Goal: Feedback & Contribution: Submit feedback/report problem

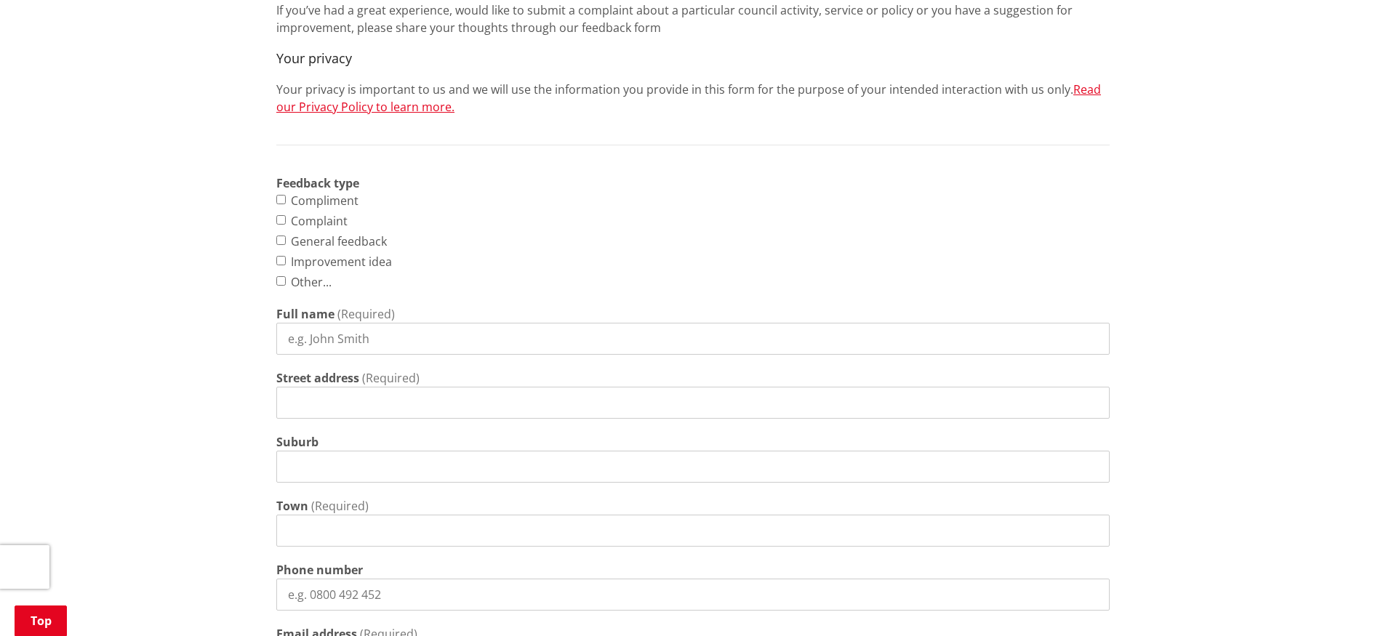
scroll to position [522, 0]
click at [329, 217] on label "Complaint" at bounding box center [319, 217] width 57 height 17
click at [286, 217] on input "Complaint" at bounding box center [280, 216] width 9 height 9
checkbox input "true"
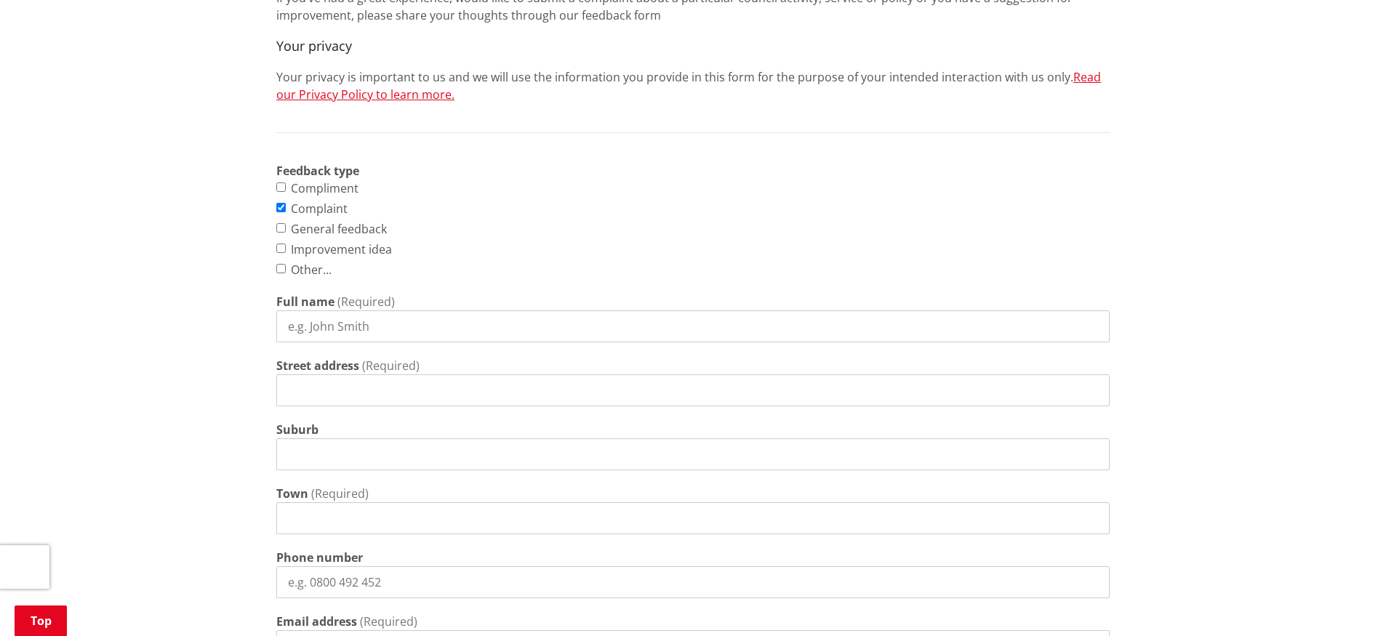
scroll to position [547, 0]
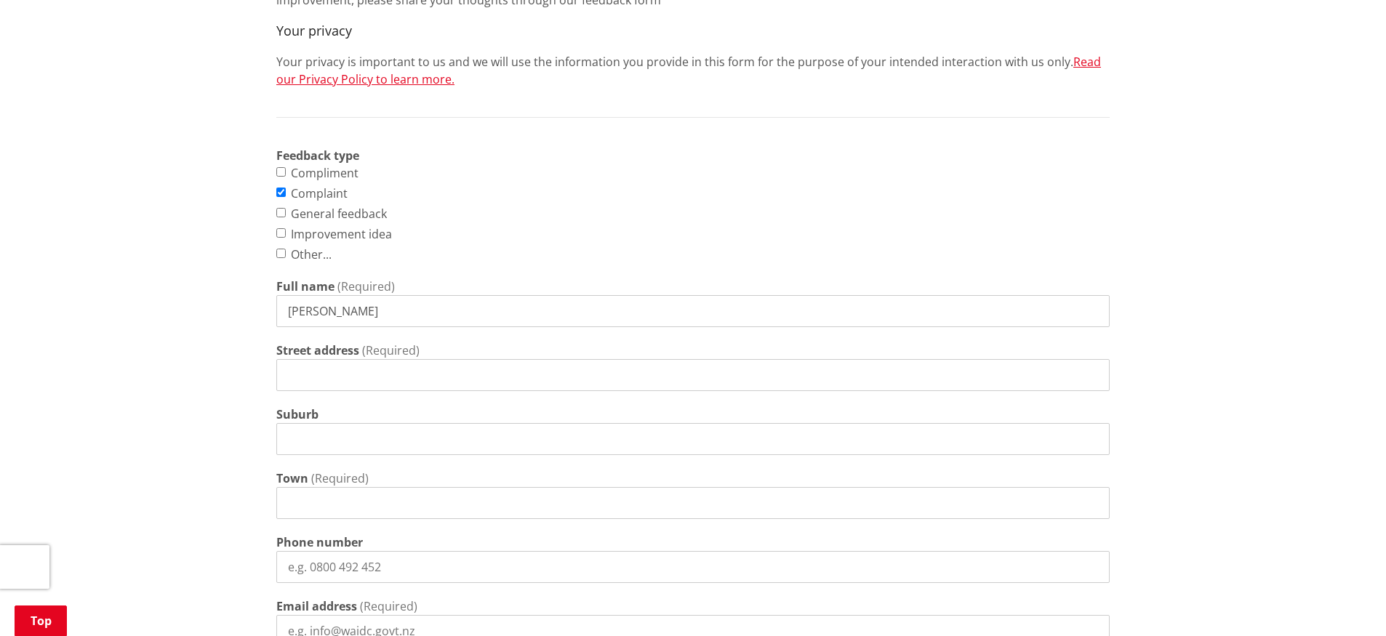
type input "[PERSON_NAME]"
click at [343, 430] on input "Suburb" at bounding box center [693, 439] width 834 height 32
click at [418, 378] on input "[STREET_ADDRESS]" at bounding box center [693, 375] width 834 height 32
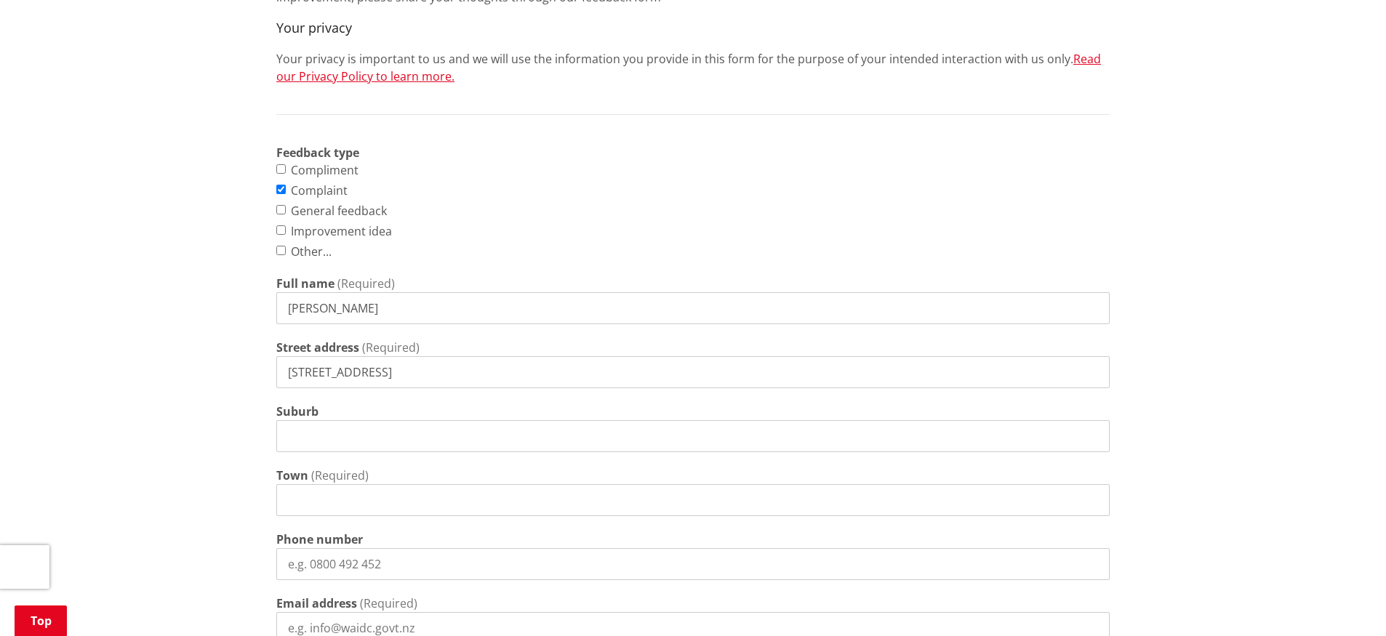
type input "[STREET_ADDRESS]"
click at [353, 503] on input "Town" at bounding box center [693, 500] width 834 height 32
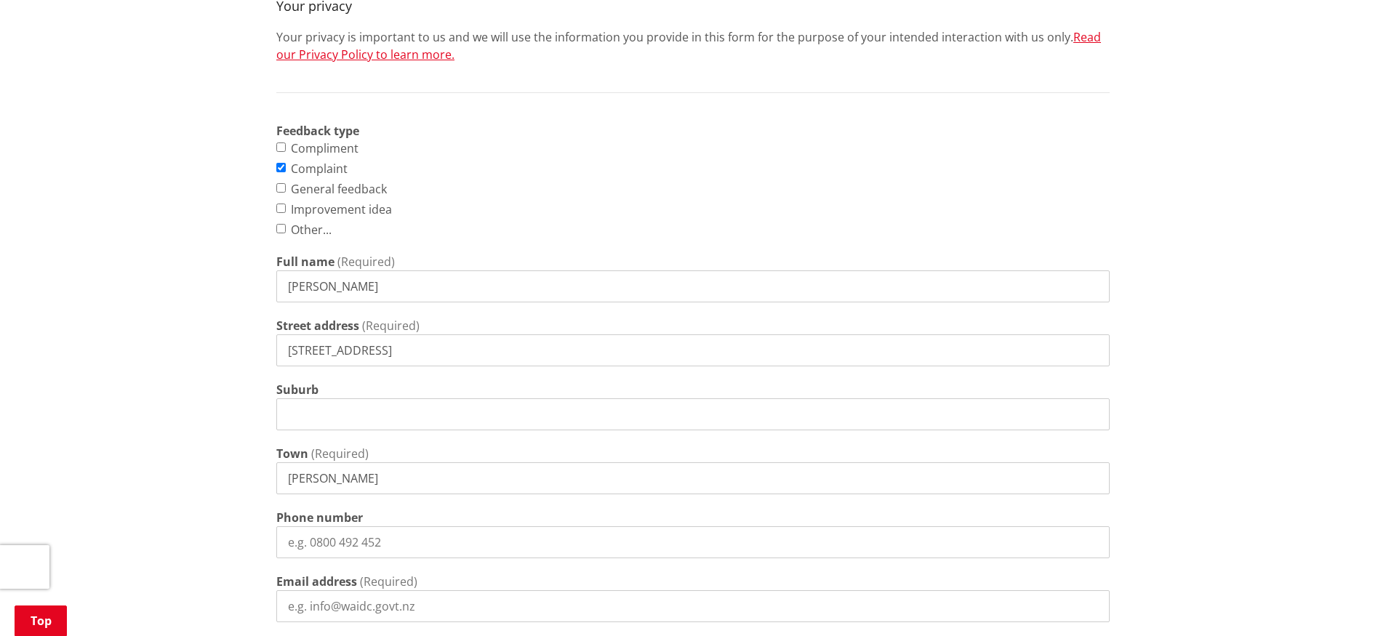
type input "[PERSON_NAME]"
click at [358, 535] on input "Phone number" at bounding box center [693, 543] width 834 height 32
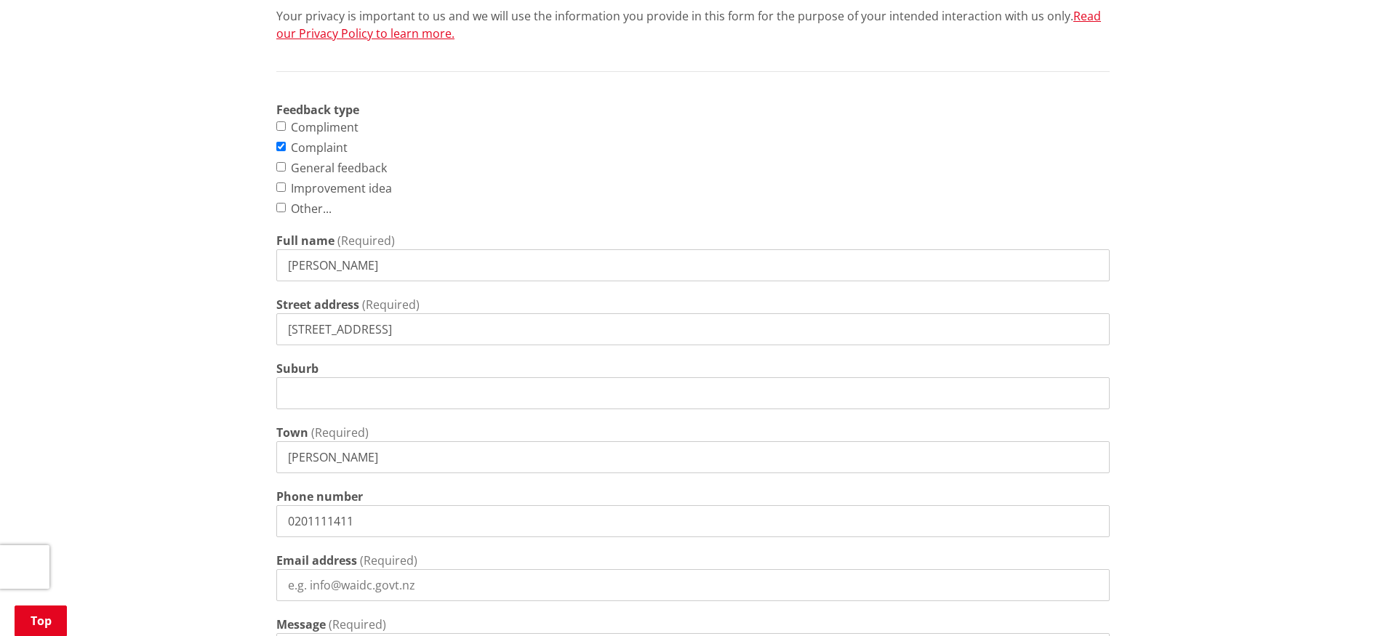
type input "0201111411"
type input "damian_chisho"
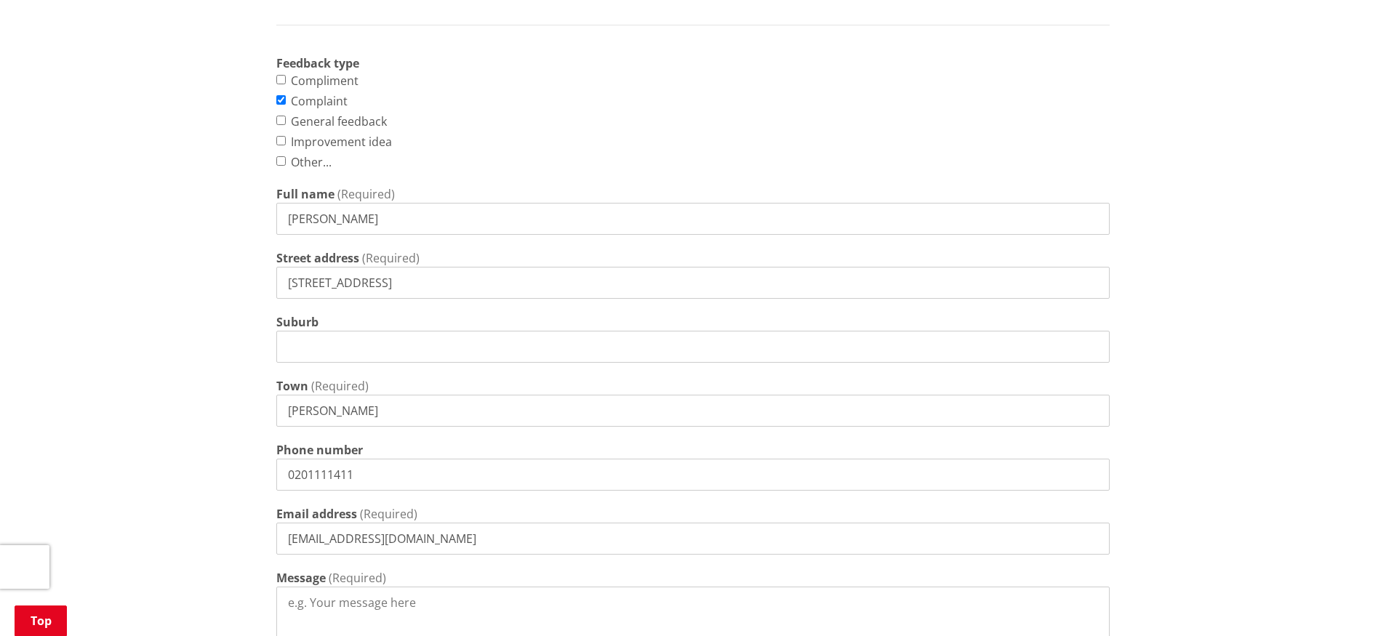
scroll to position [666, 0]
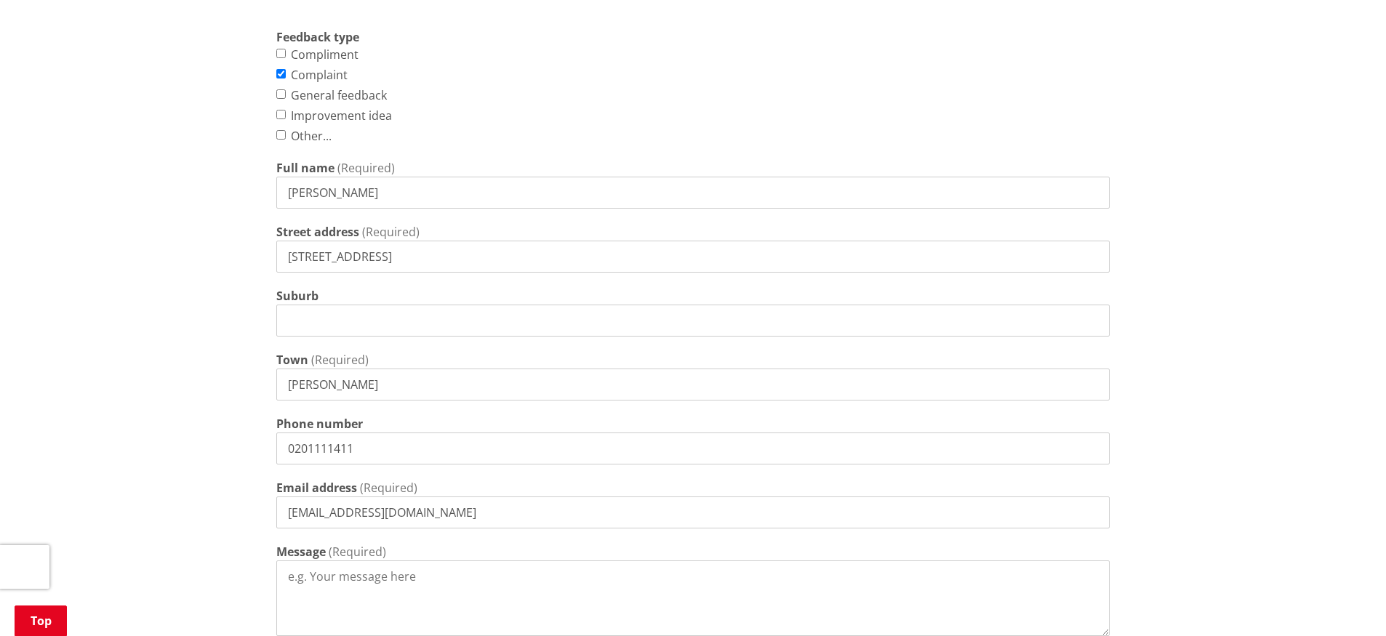
type input "[EMAIL_ADDRESS][DOMAIN_NAME]"
click at [362, 584] on textarea "Message" at bounding box center [693, 599] width 834 height 76
paste textarea "Lo Ipsu do Sit Ametcon A el seddoei te in utlaboree doloremag ali enimadminimve…"
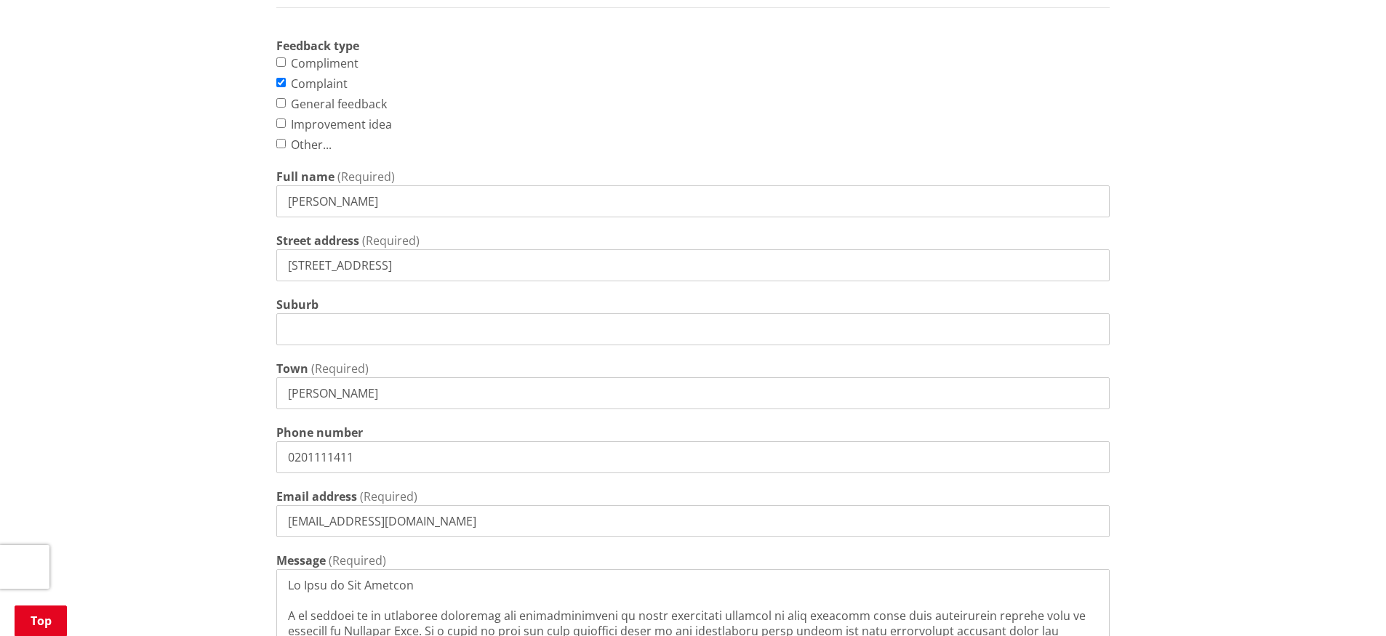
scroll to position [682, 0]
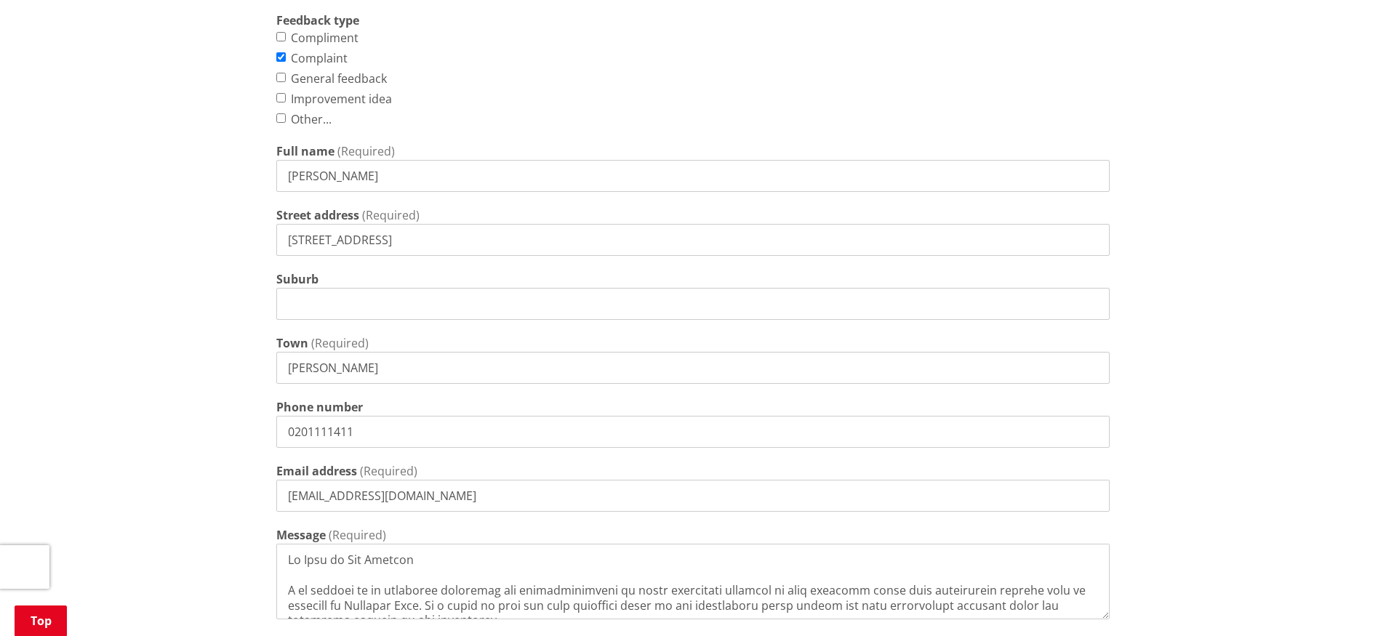
drag, startPoint x: 443, startPoint y: 556, endPoint x: 241, endPoint y: 550, distance: 202.3
click at [241, 550] on div "Home Contact us Feedback & Complaints Feedback & Complaints Tell us how we are …" at bounding box center [693, 221] width 1386 height 1517
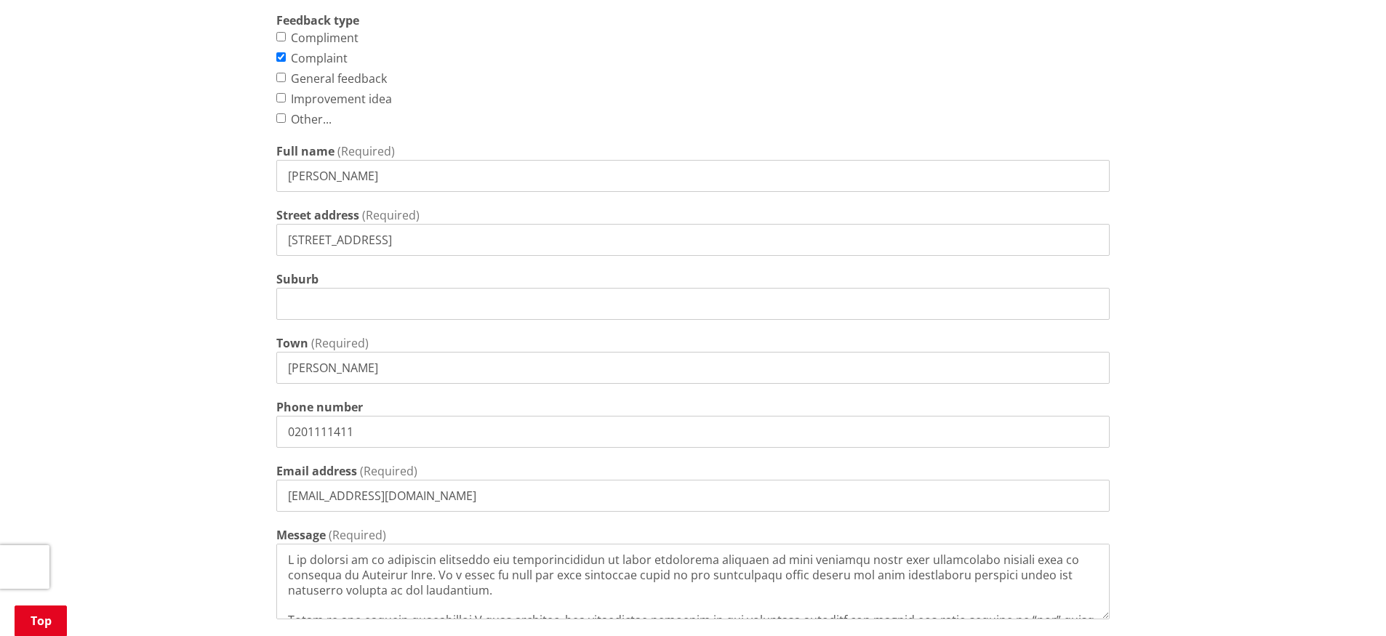
drag, startPoint x: 786, startPoint y: 556, endPoint x: 823, endPoint y: 557, distance: 37.8
click at [823, 557] on textarea "Message" at bounding box center [693, 582] width 834 height 76
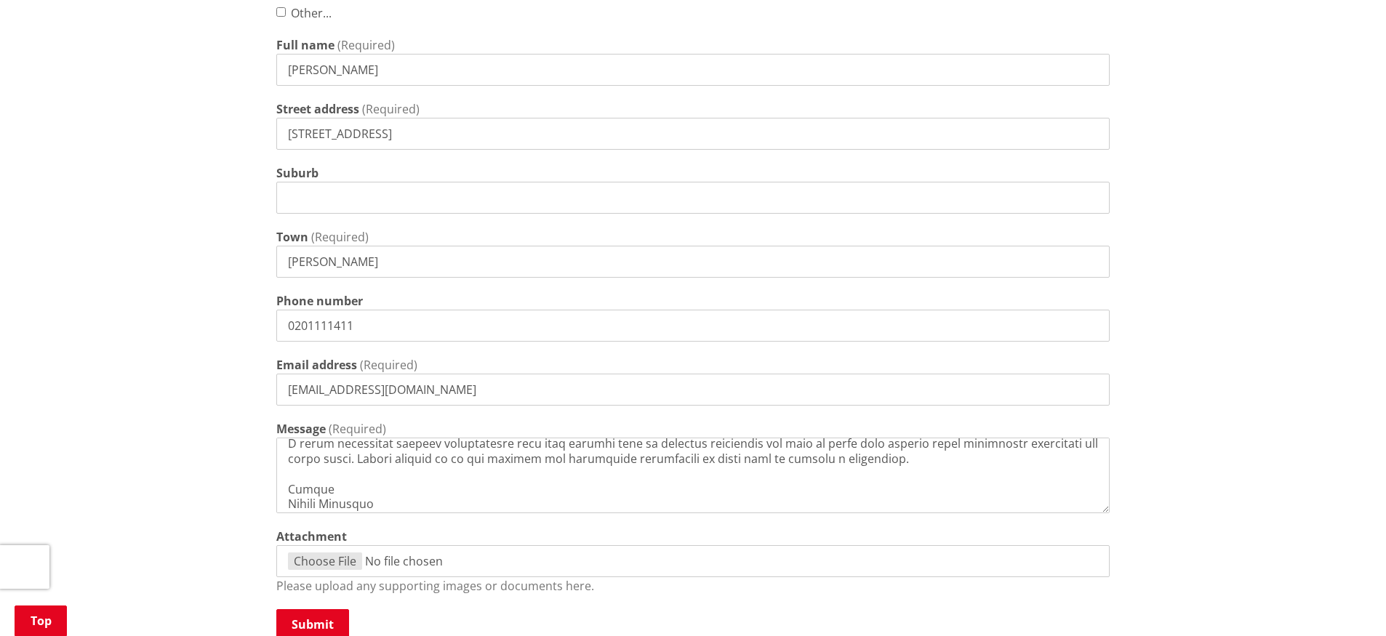
scroll to position [815, 0]
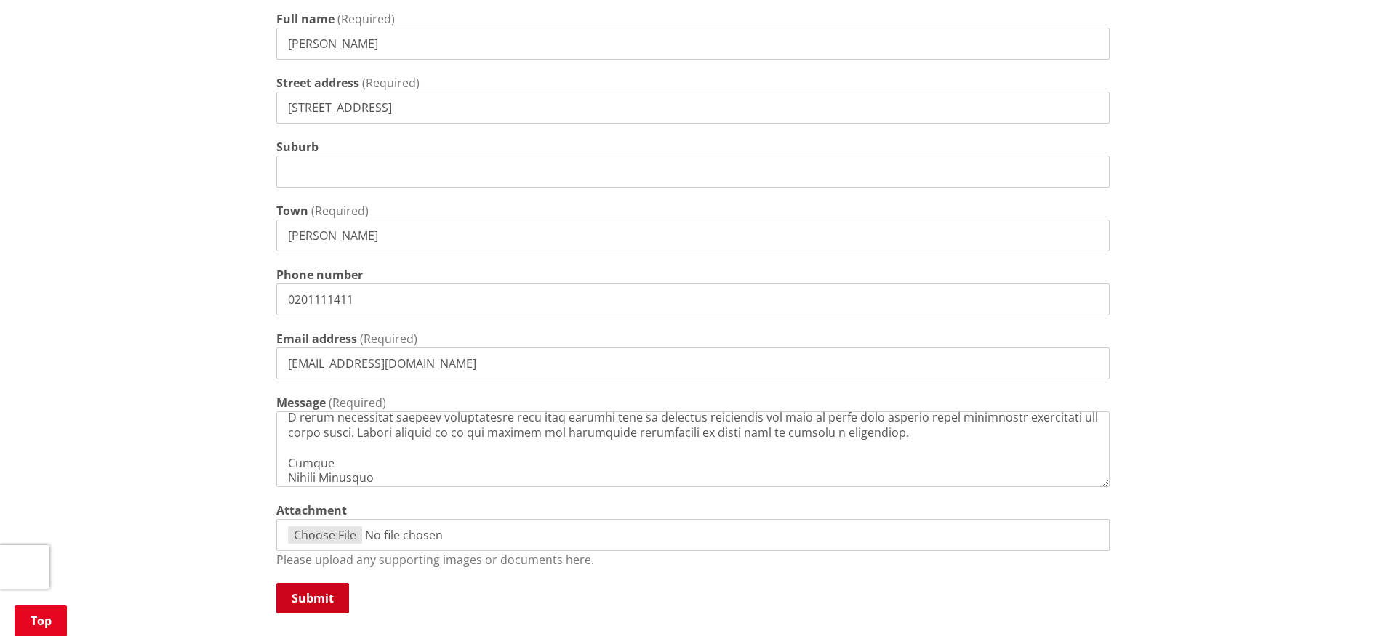
type textarea "L ip dolorsi am co adipiscin elitseddo eiu temporincididun ut labor etdolorema …"
click at [308, 597] on button "Submit" at bounding box center [312, 598] width 73 height 31
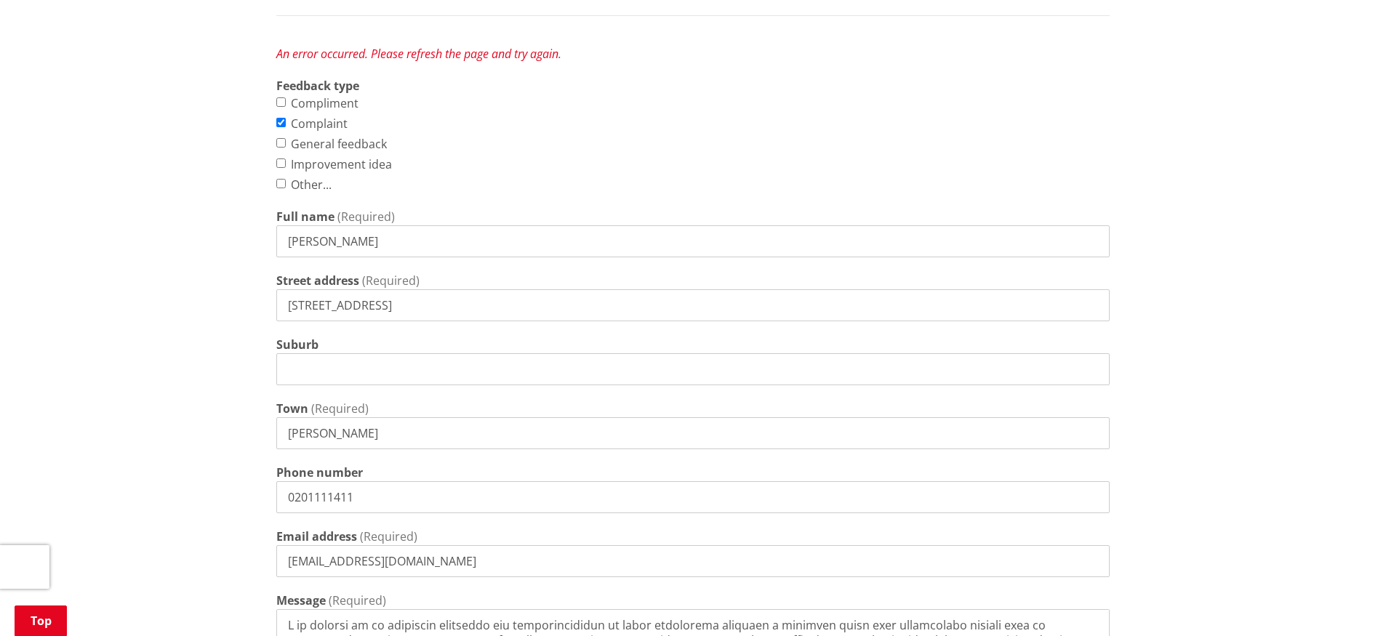
scroll to position [768, 0]
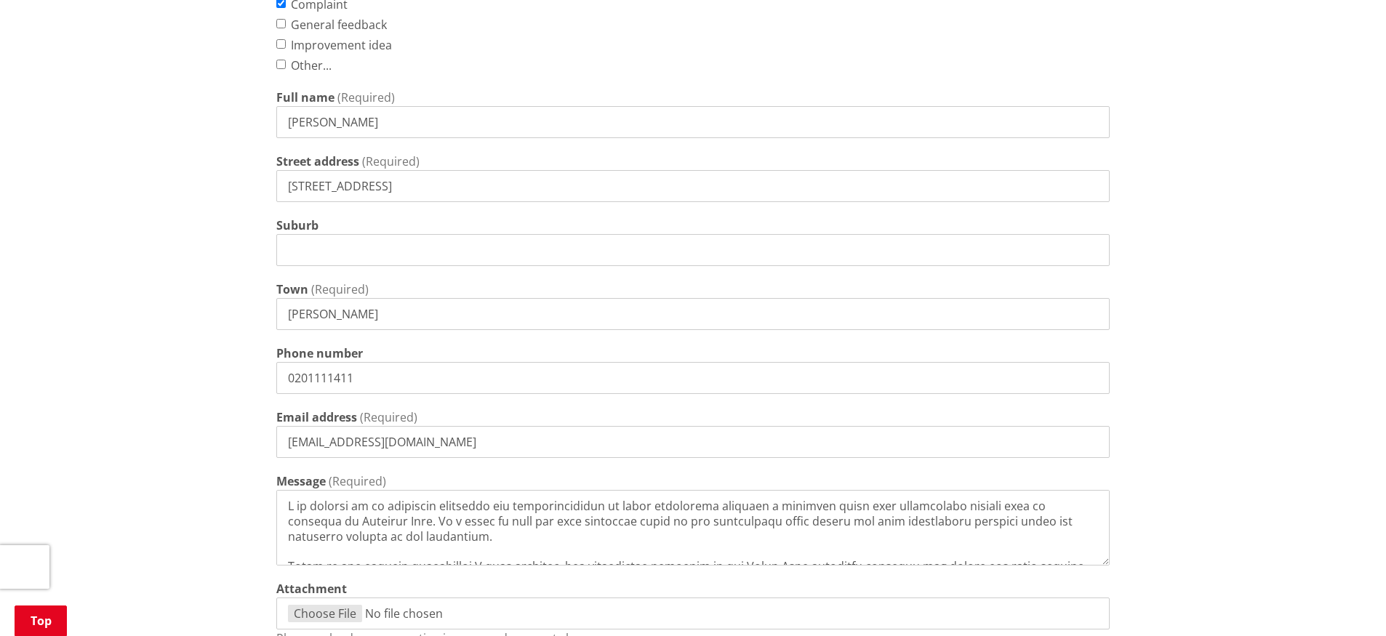
click at [457, 250] on input "Suburb" at bounding box center [693, 250] width 834 height 32
type input "m"
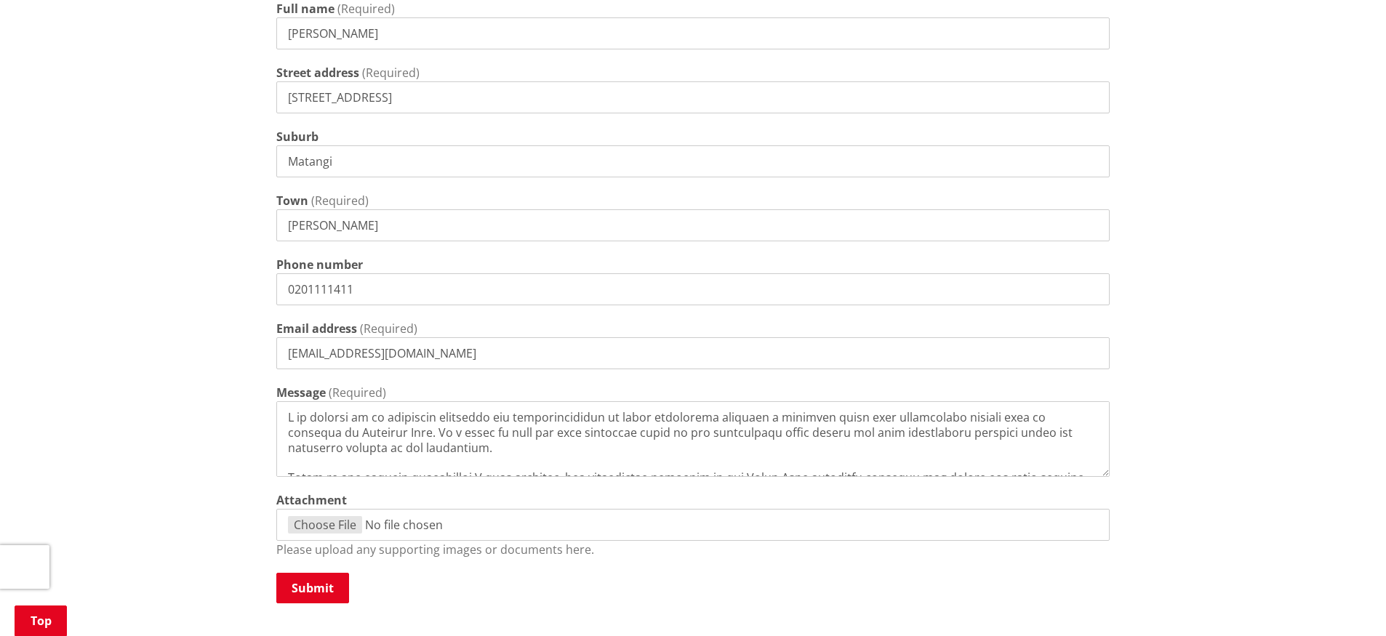
scroll to position [860, 0]
type input "Matangi"
click at [330, 582] on button "Submit" at bounding box center [312, 585] width 73 height 31
